Goal: Task Accomplishment & Management: Manage account settings

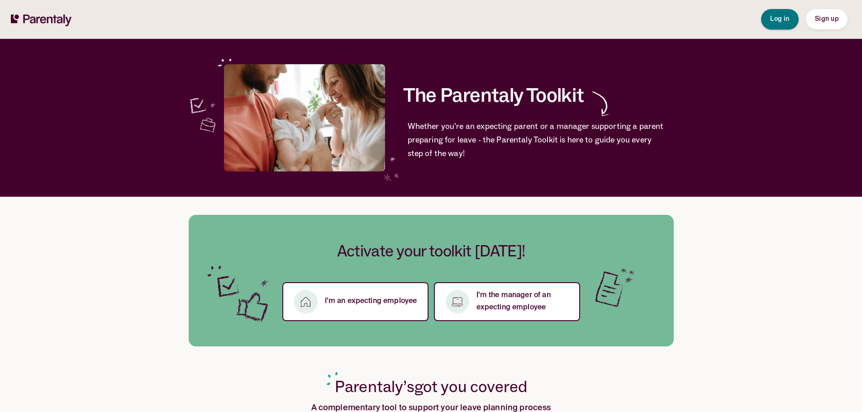
click at [784, 19] on span "Log in" at bounding box center [779, 19] width 19 height 6
click at [768, 22] on button "Log in" at bounding box center [780, 19] width 38 height 20
